Goal: Find specific page/section

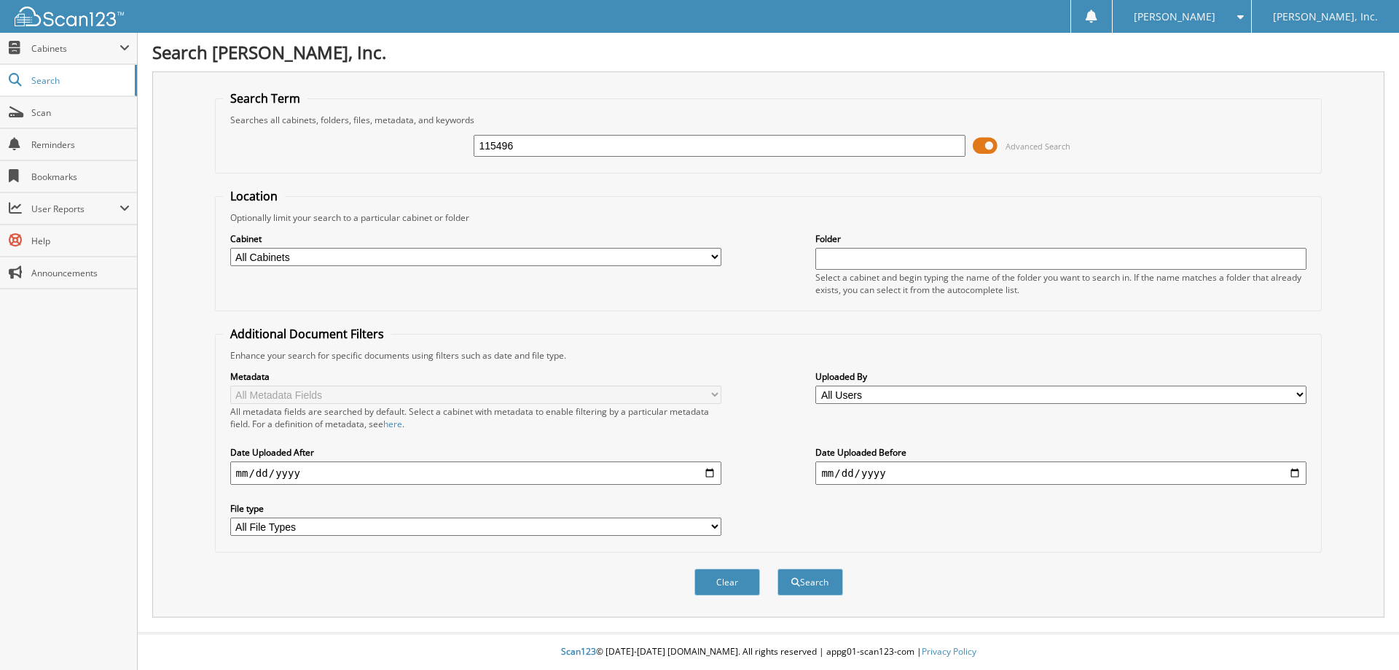
type input "115496"
click at [777, 568] on button "Search" at bounding box center [810, 581] width 66 height 27
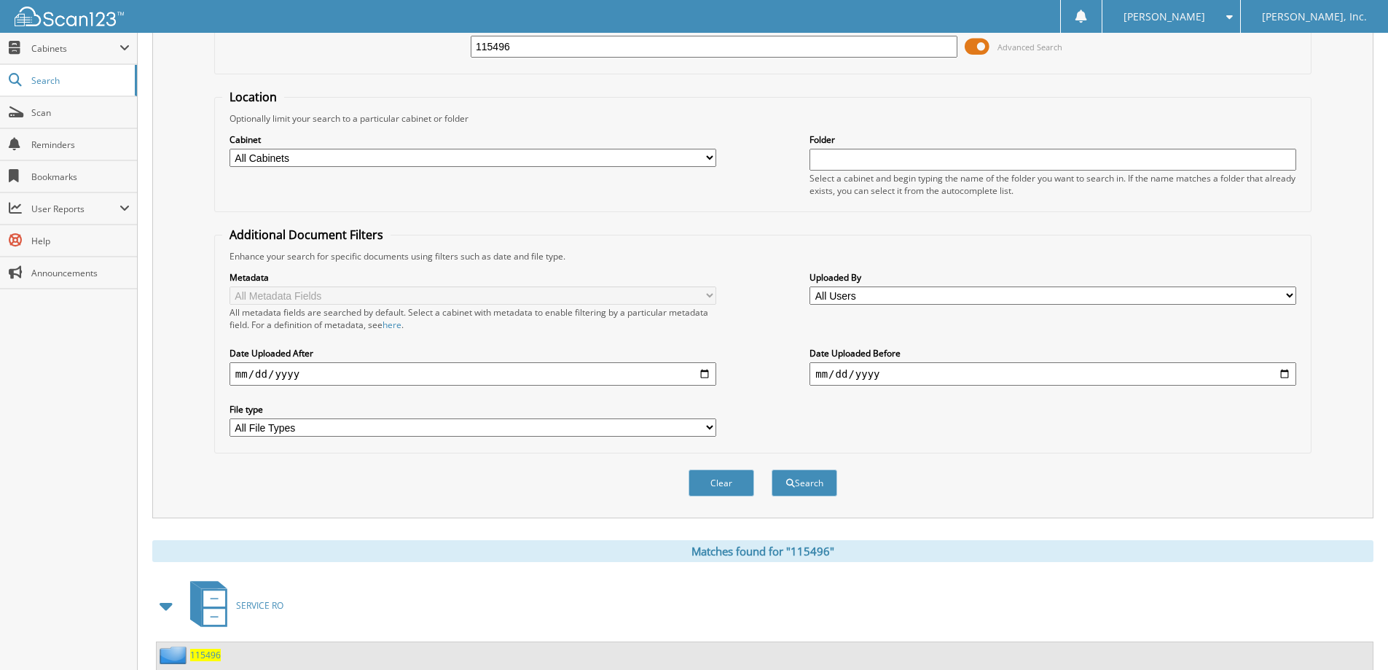
scroll to position [234, 0]
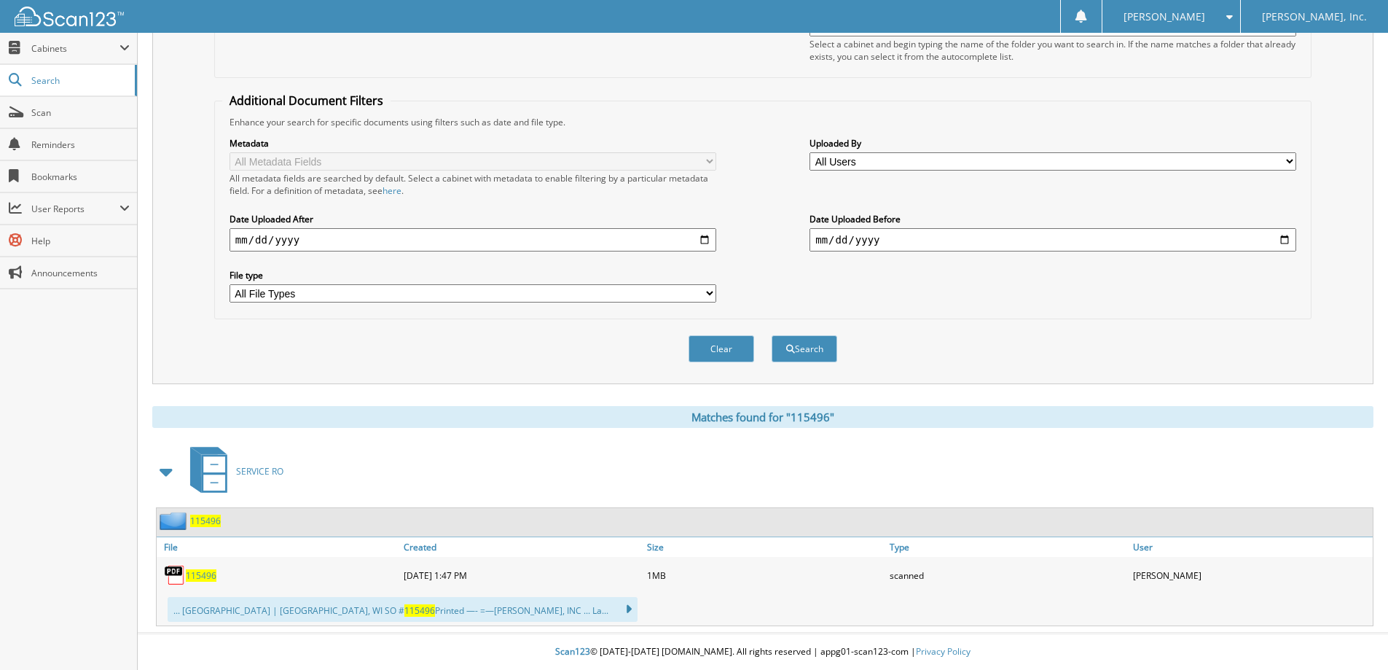
click at [203, 528] on div "115496" at bounding box center [189, 520] width 64 height 18
click at [192, 576] on span "115496" at bounding box center [201, 575] width 31 height 12
